Goal: Register for event/course

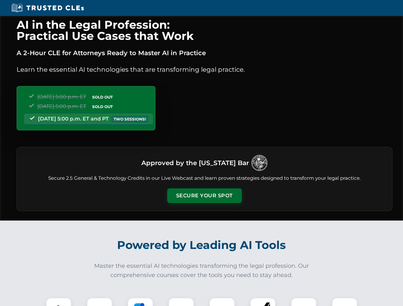
click at [204, 196] on button "Secure Your Spot" at bounding box center [204, 196] width 75 height 15
click at [59, 302] on img at bounding box center [58, 311] width 19 height 19
